Goal: Communication & Community: Participate in discussion

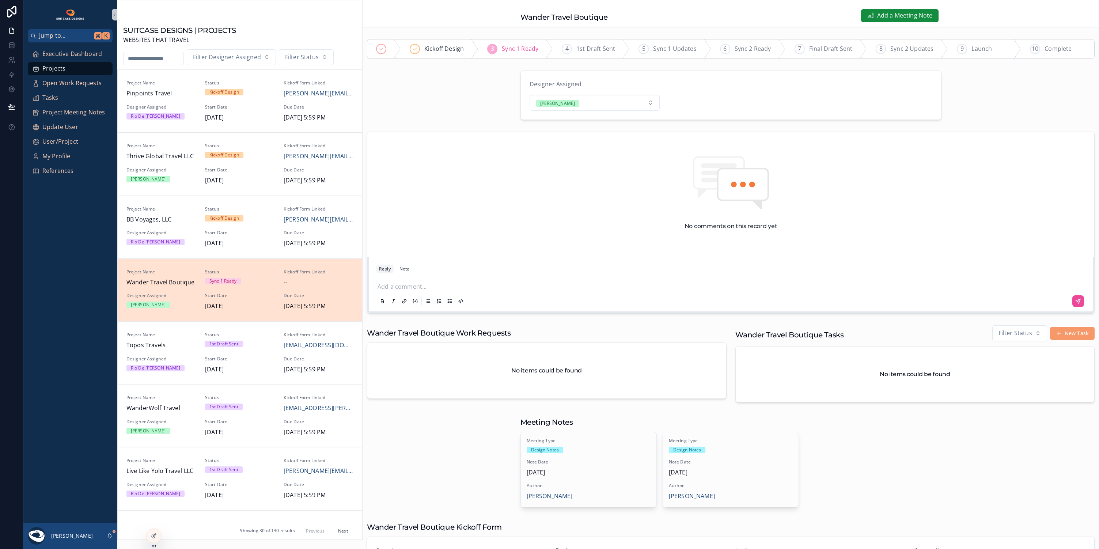
scroll to position [187, 0]
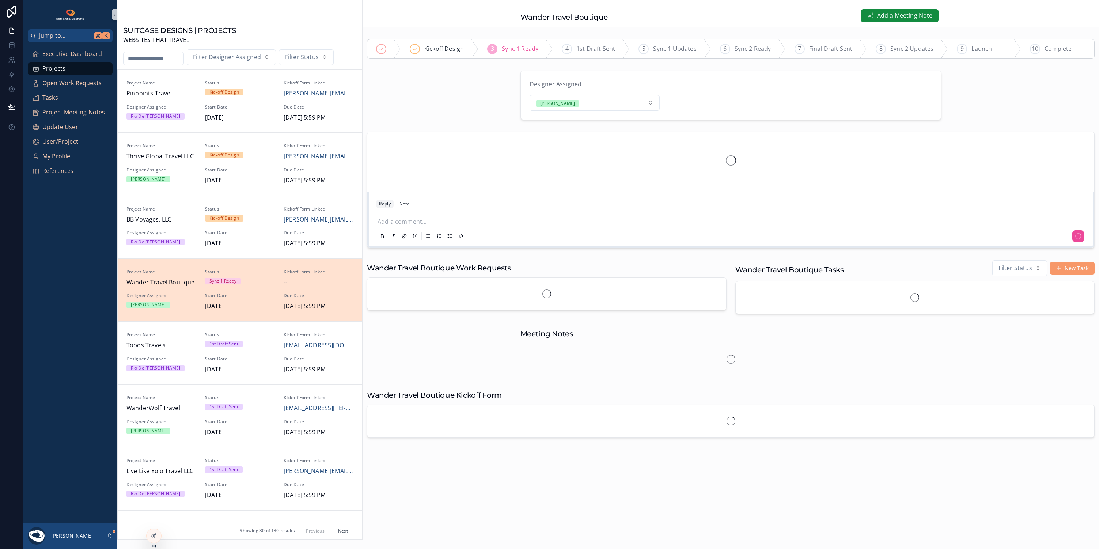
scroll to position [187, 0]
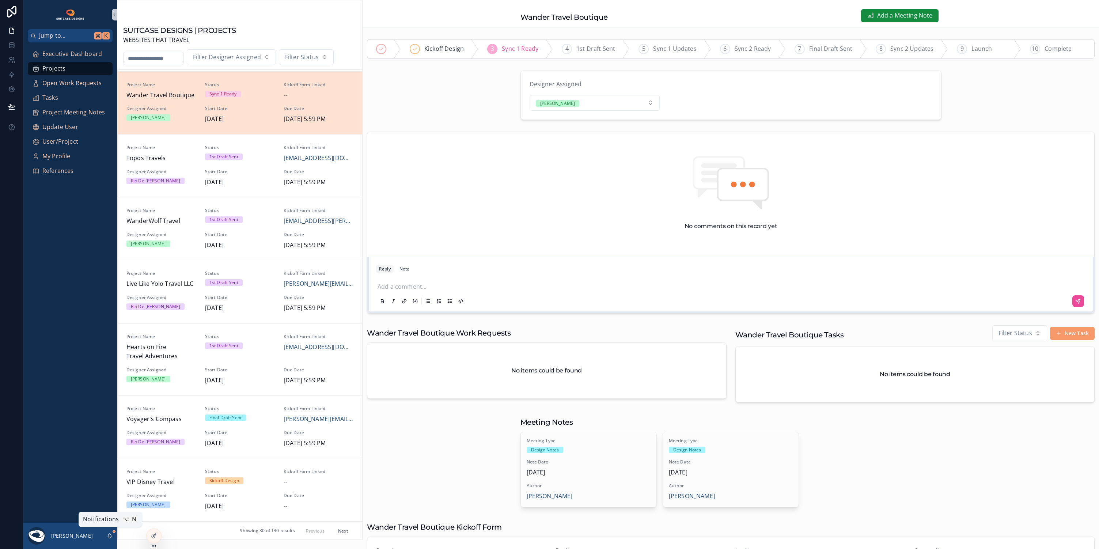
click at [109, 535] on icon "scrollable content" at bounding box center [110, 536] width 6 height 6
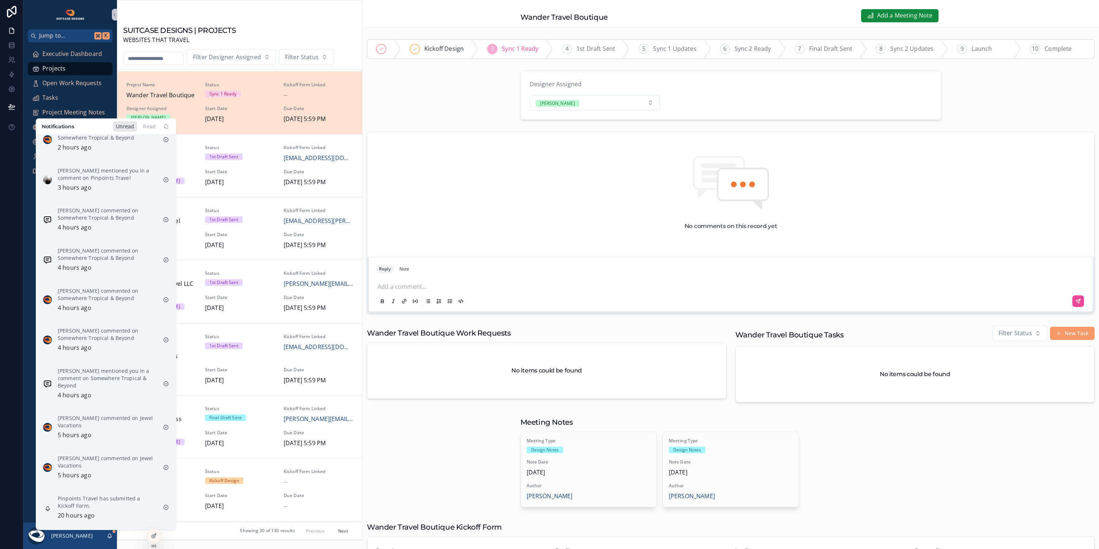
scroll to position [542, 0]
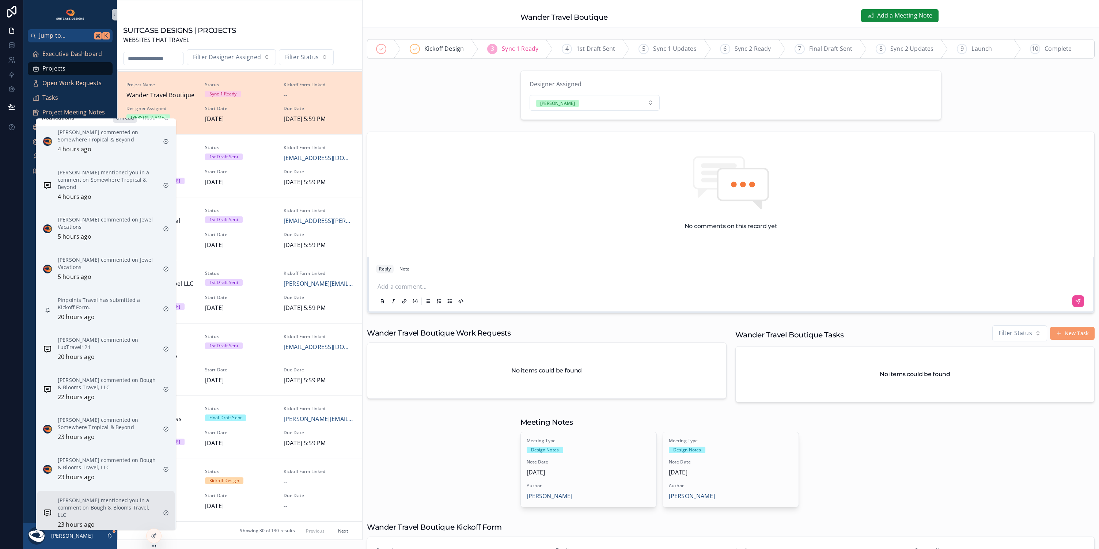
click at [114, 508] on p "[PERSON_NAME] mentioned you in a comment on Bough & Blooms Travel, LLC" at bounding box center [107, 508] width 99 height 22
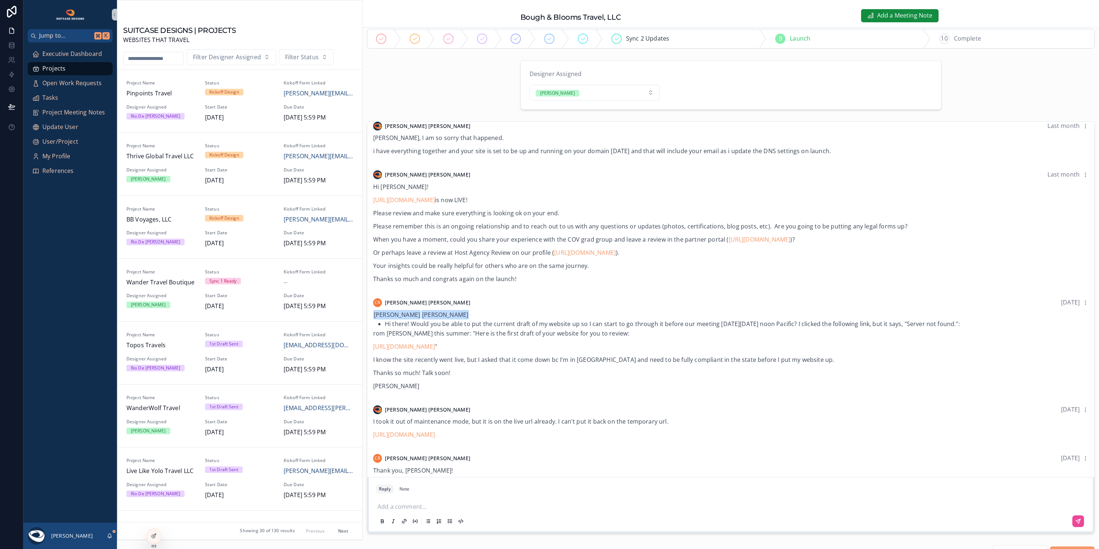
scroll to position [40, 0]
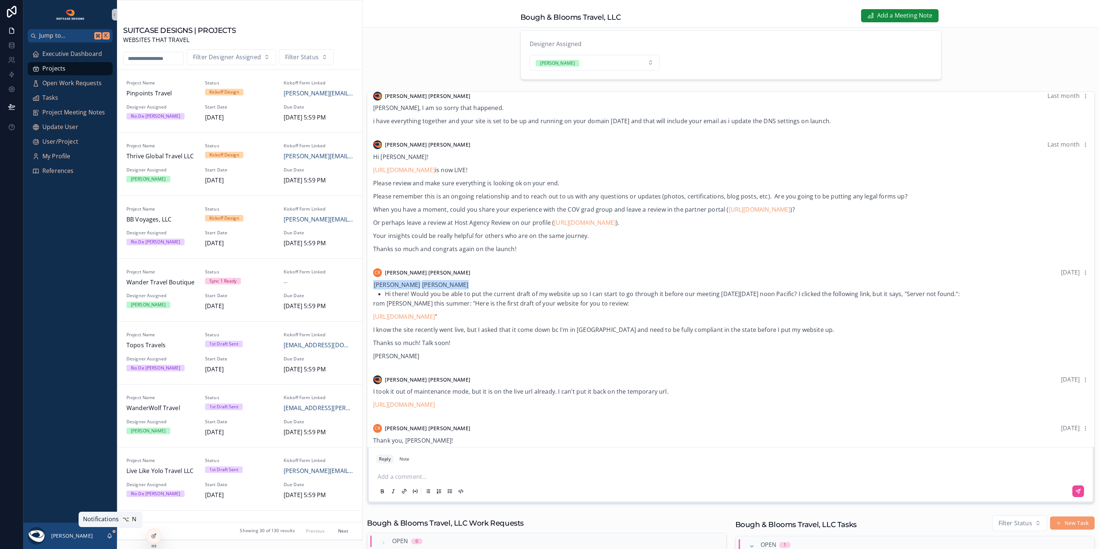
click at [112, 535] on icon "scrollable content" at bounding box center [110, 536] width 6 height 6
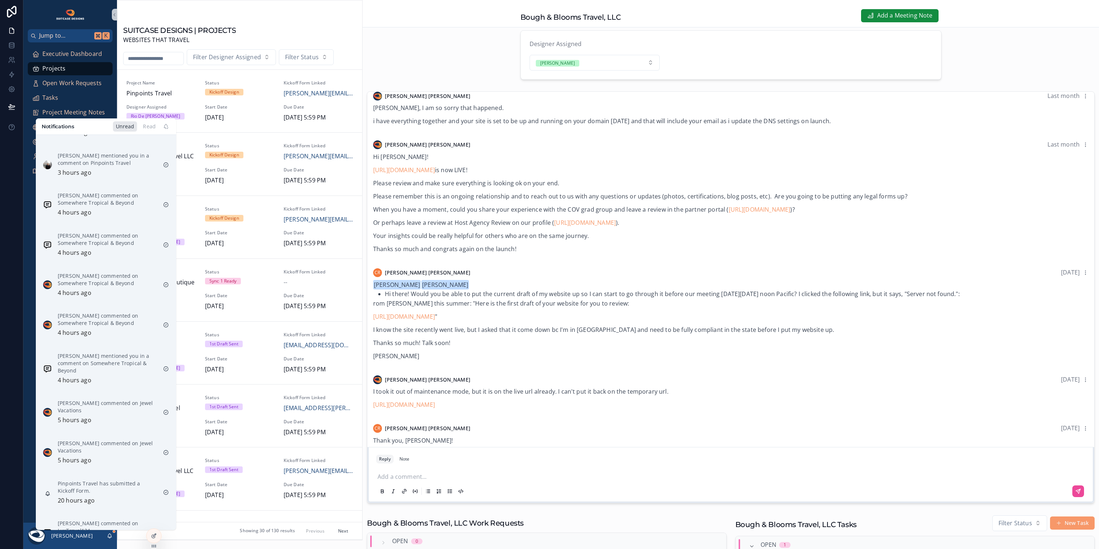
scroll to position [494, 0]
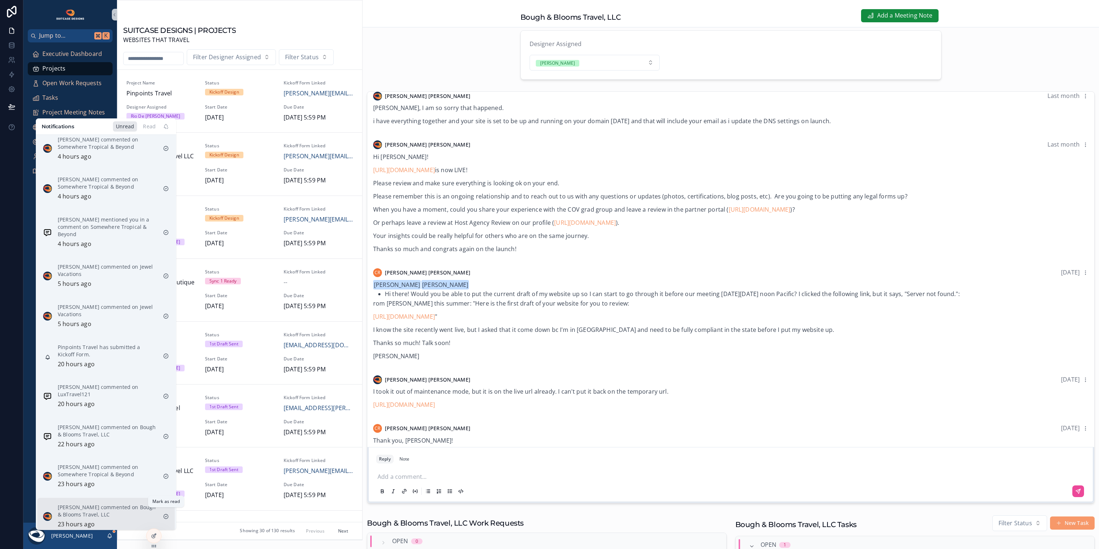
click at [166, 514] on icon "scrollable content" at bounding box center [166, 517] width 6 height 6
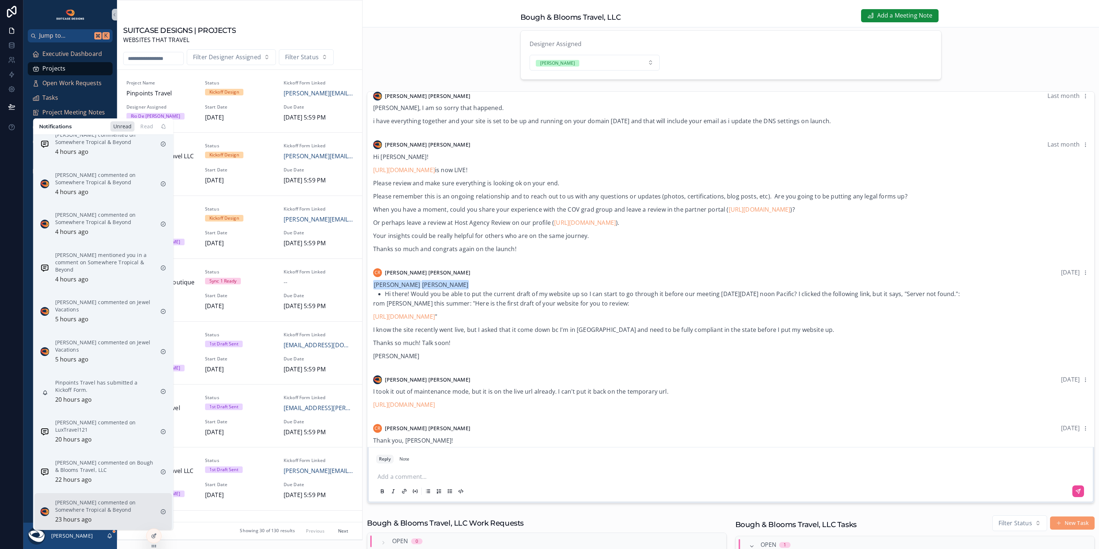
scroll to position [454, 0]
click at [107, 513] on p "[PERSON_NAME] commented on Somewhere Tropical & Beyond" at bounding box center [104, 510] width 99 height 15
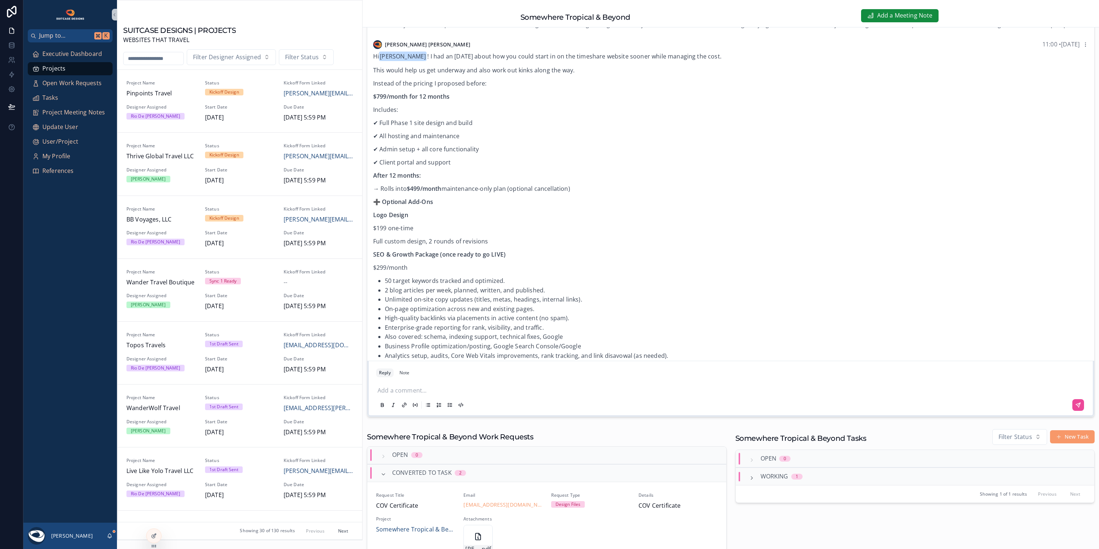
scroll to position [139, 0]
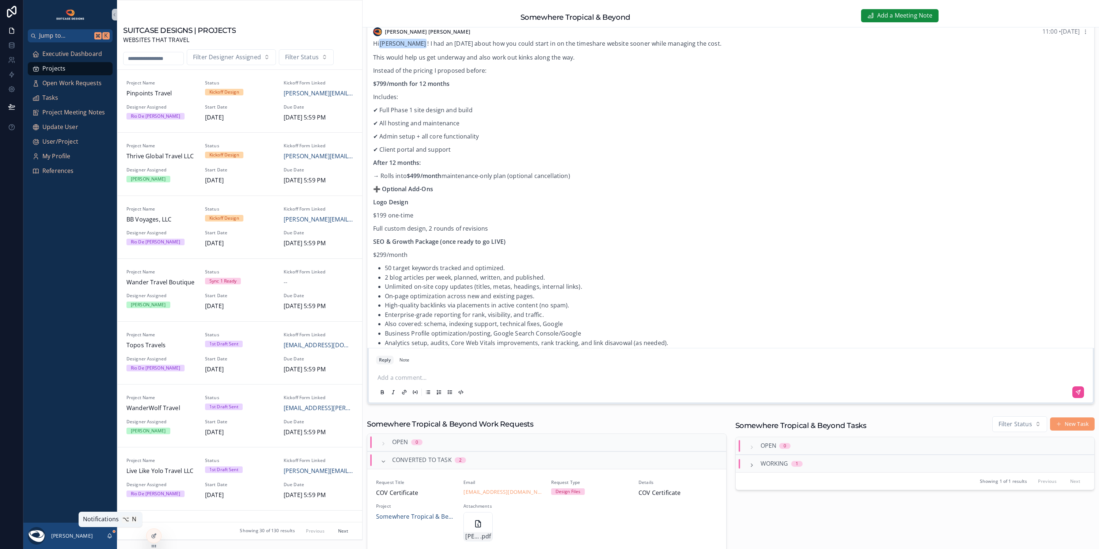
click at [110, 534] on icon "scrollable content" at bounding box center [110, 536] width 6 height 6
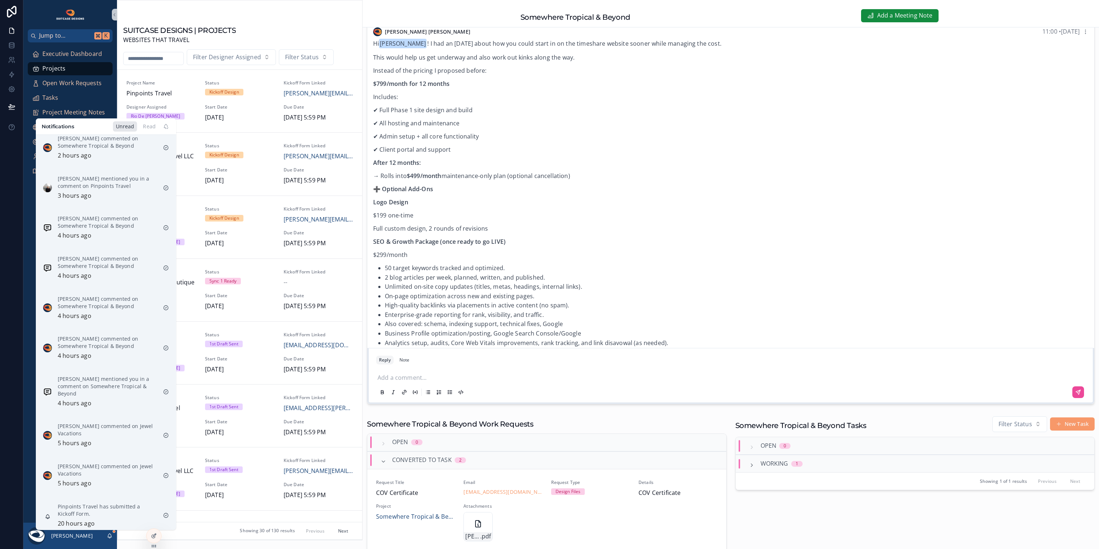
scroll to position [415, 0]
click at [163, 513] on icon "scrollable content" at bounding box center [166, 516] width 6 height 6
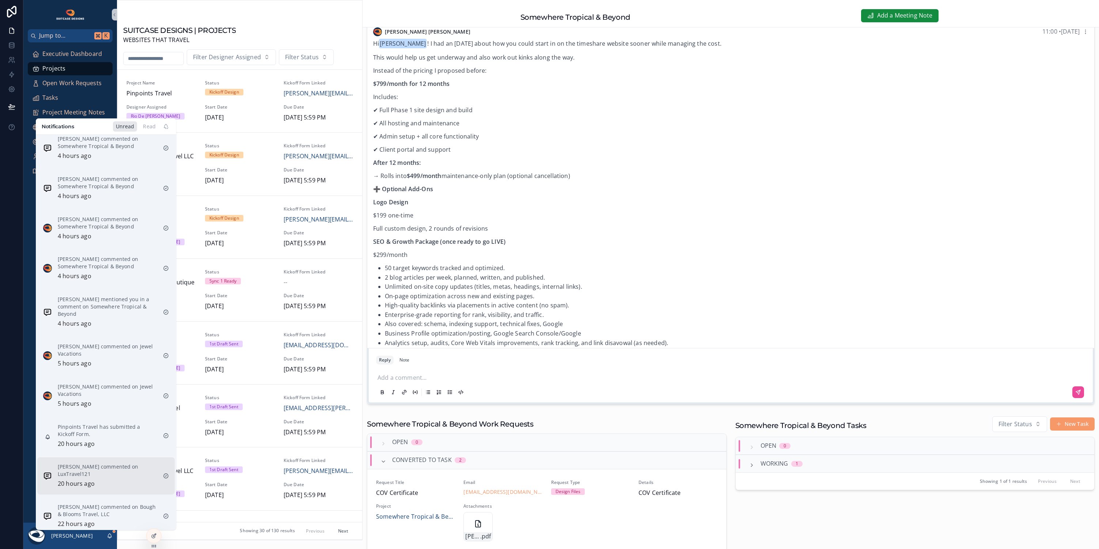
scroll to position [375, 0]
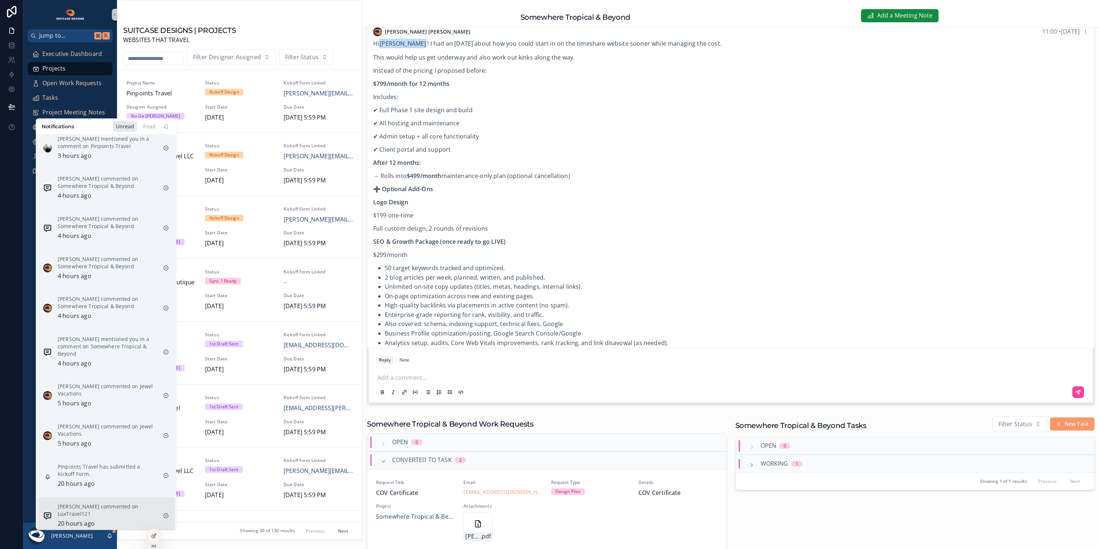
click at [118, 514] on p "[PERSON_NAME] commented on LuxTravel121" at bounding box center [107, 510] width 99 height 15
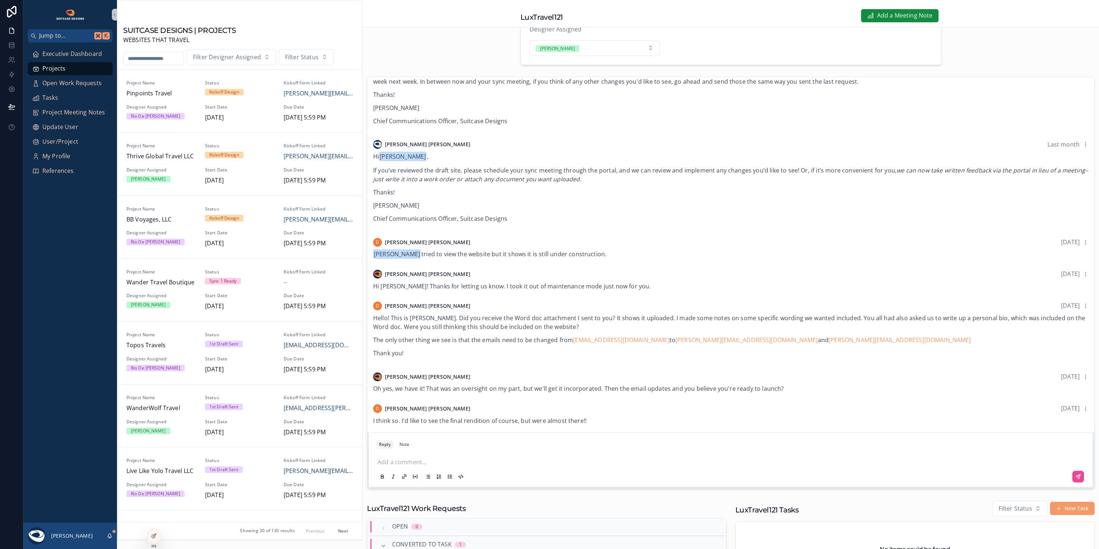
scroll to position [118, 0]
